Goal: Information Seeking & Learning: Find specific fact

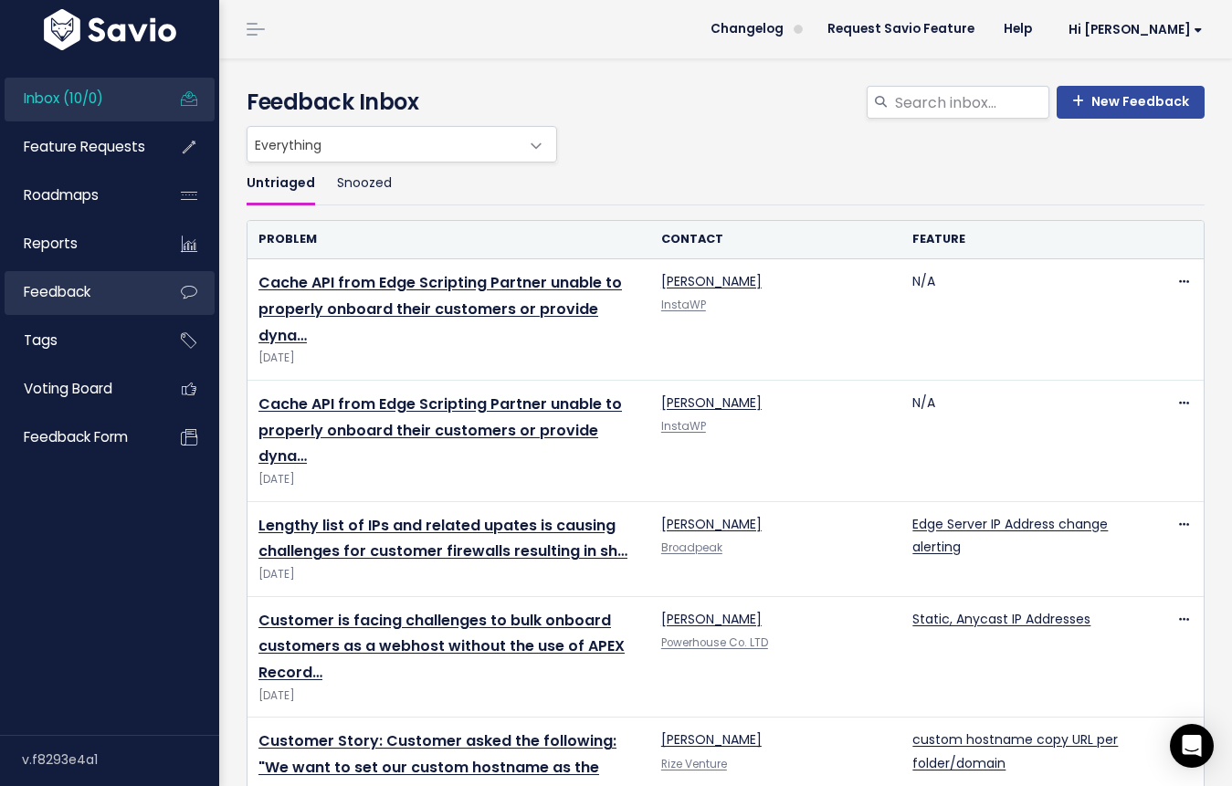
click at [115, 288] on link "Feedback" at bounding box center [78, 292] width 147 height 42
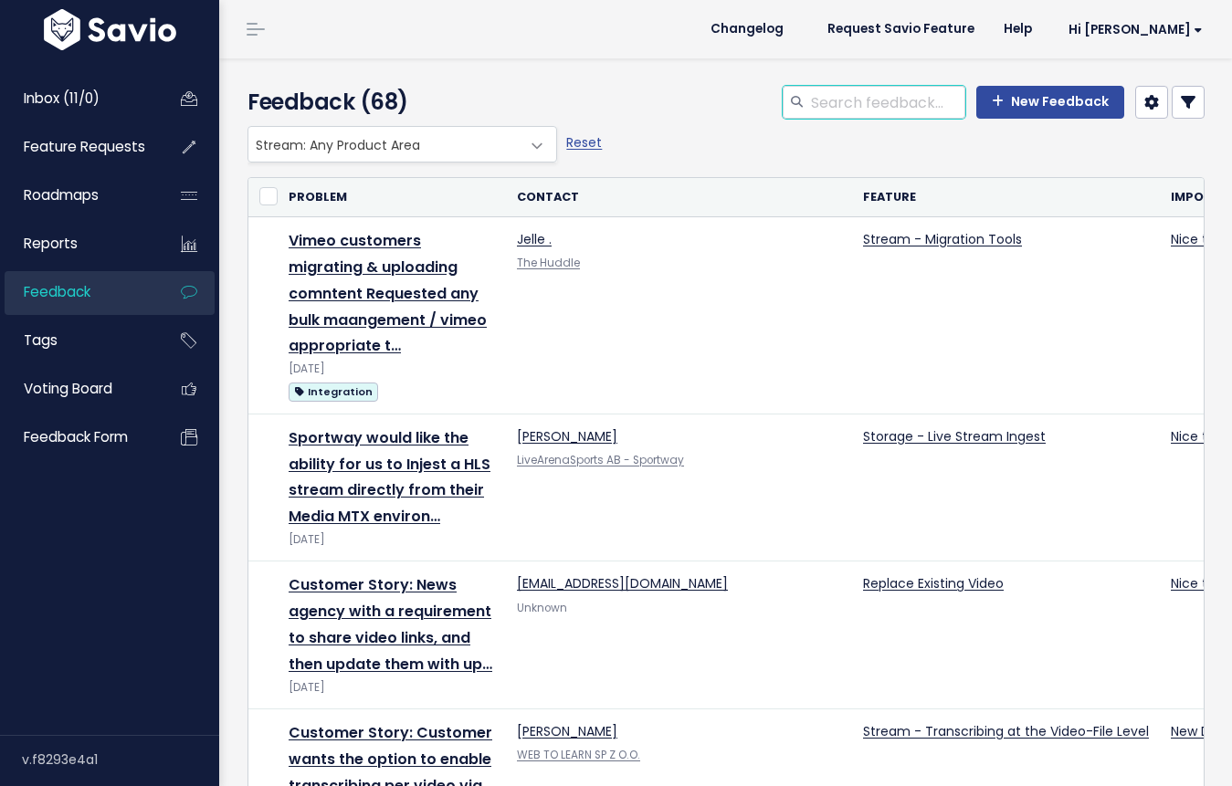
click at [859, 110] on input "search" at bounding box center [887, 102] width 156 height 33
type input "easy broadcast"
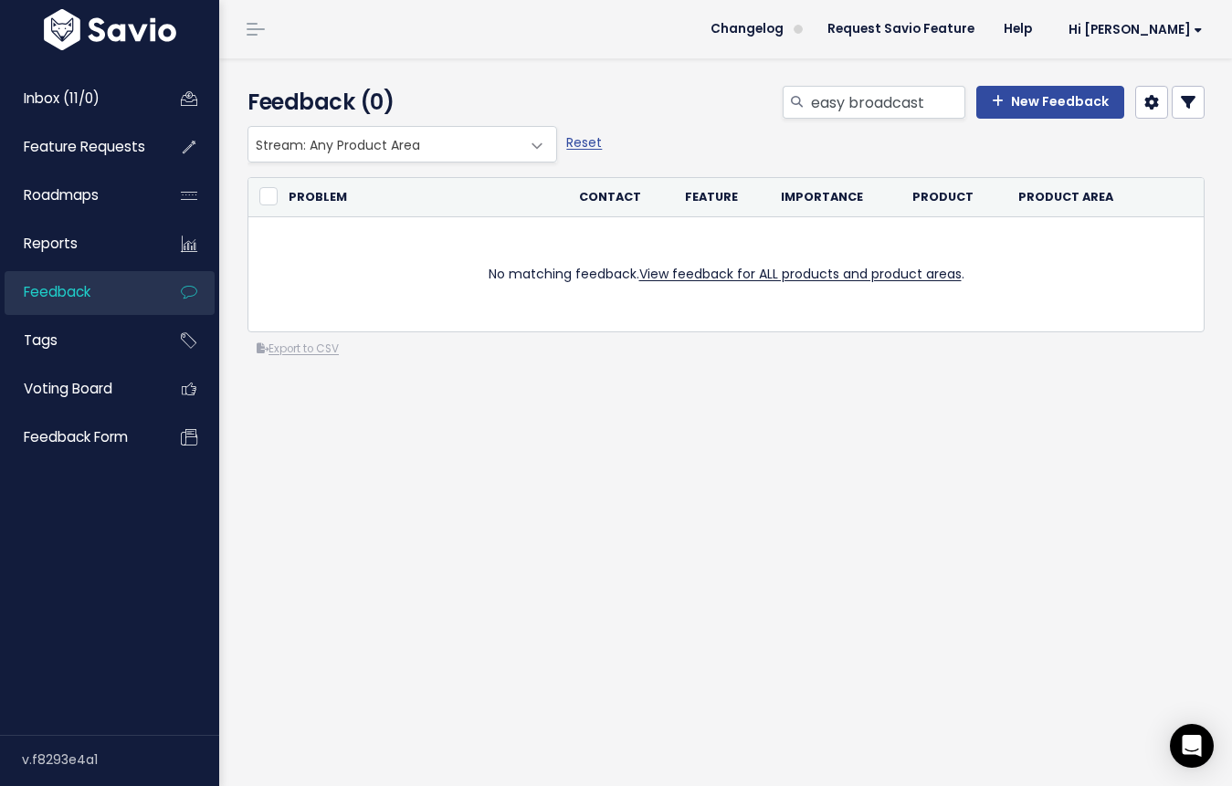
click at [529, 142] on span at bounding box center [537, 146] width 37 height 37
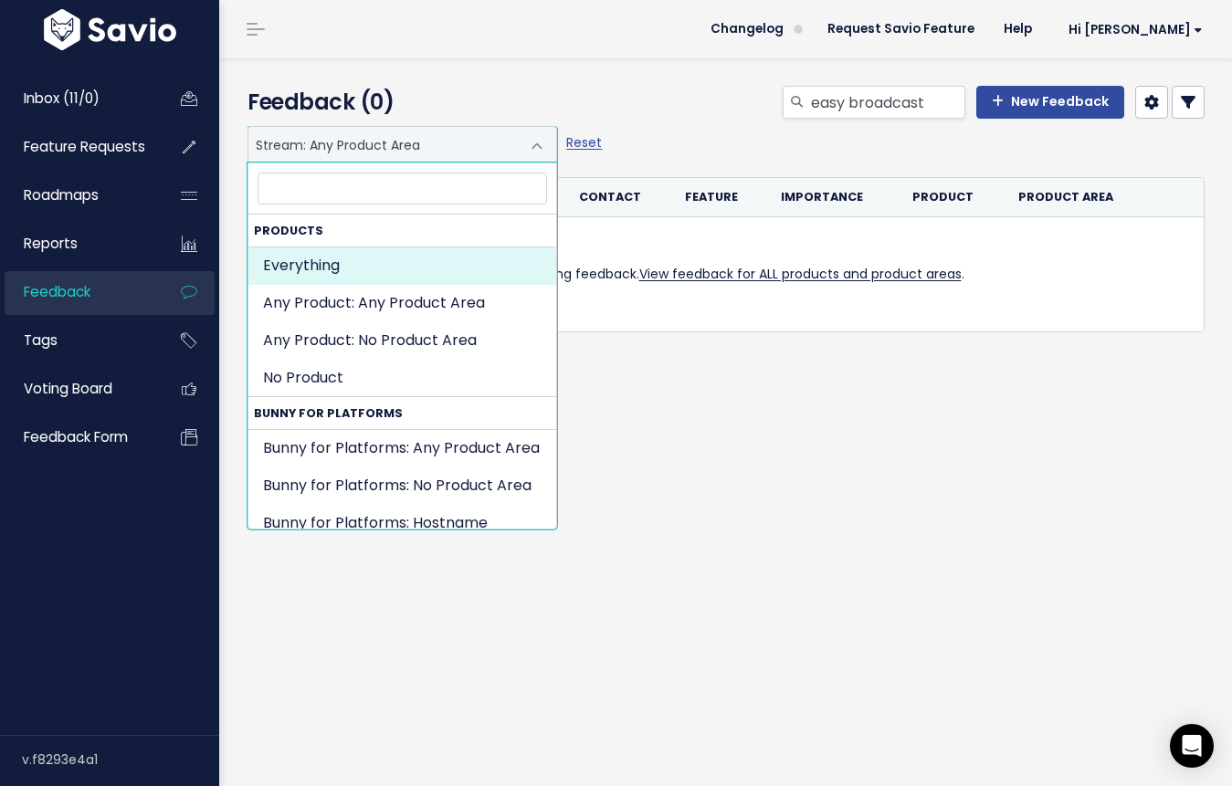
select select ":"
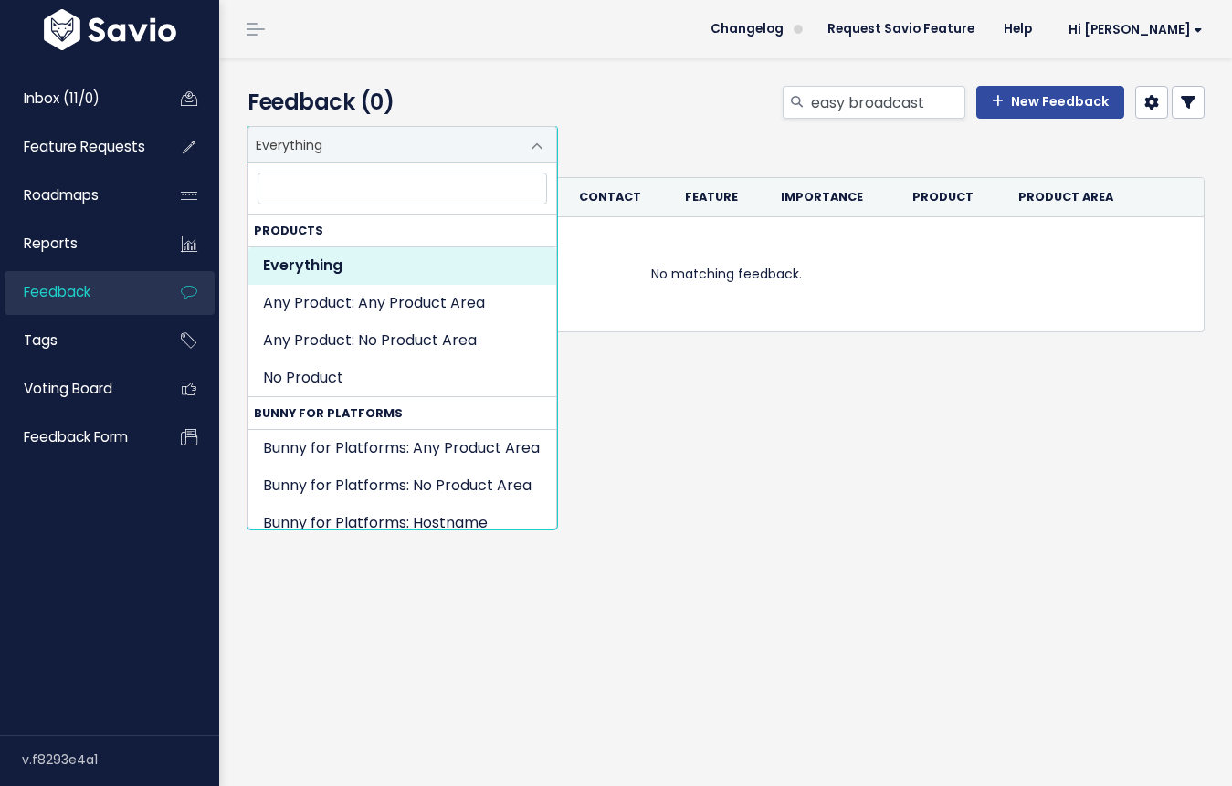
click at [535, 145] on span at bounding box center [537, 146] width 37 height 37
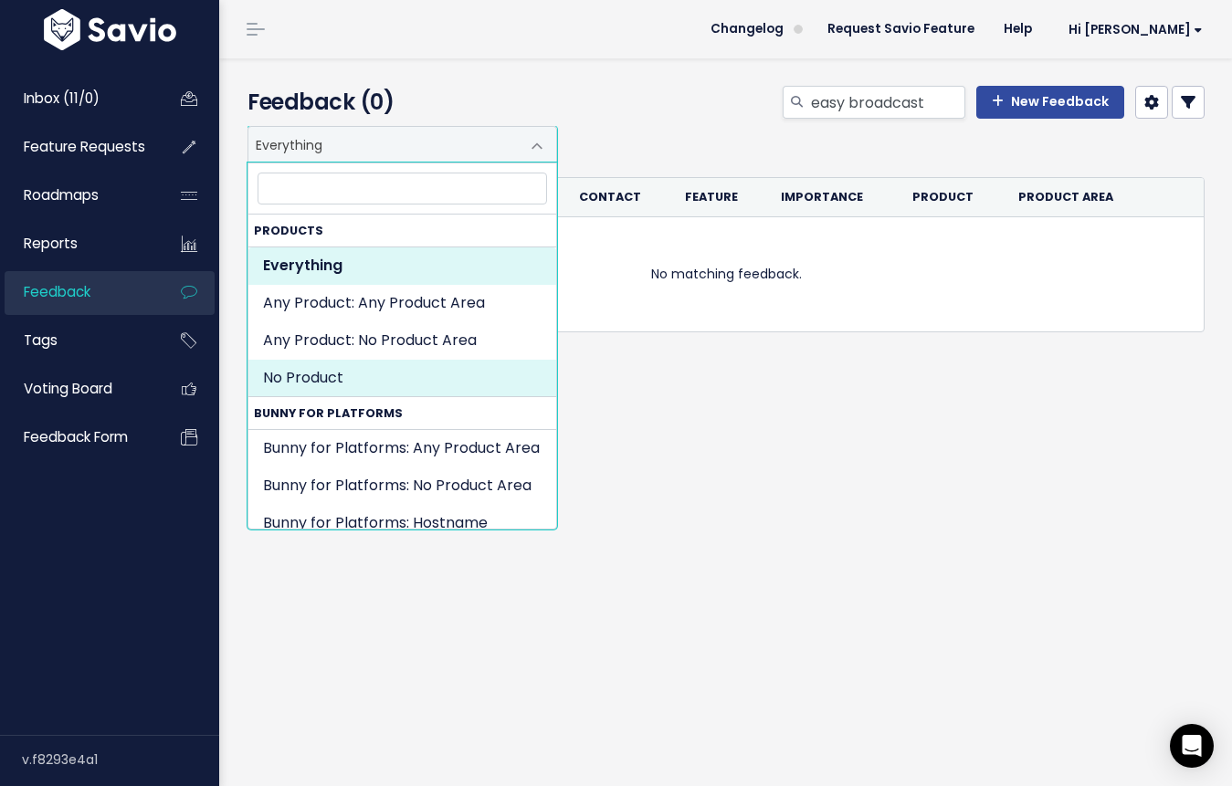
click at [624, 452] on div "Everything Any Product: Any Product Area Any Product: No Product Area No Produc…" at bounding box center [726, 316] width 985 height 380
